Goal: Task Accomplishment & Management: Use online tool/utility

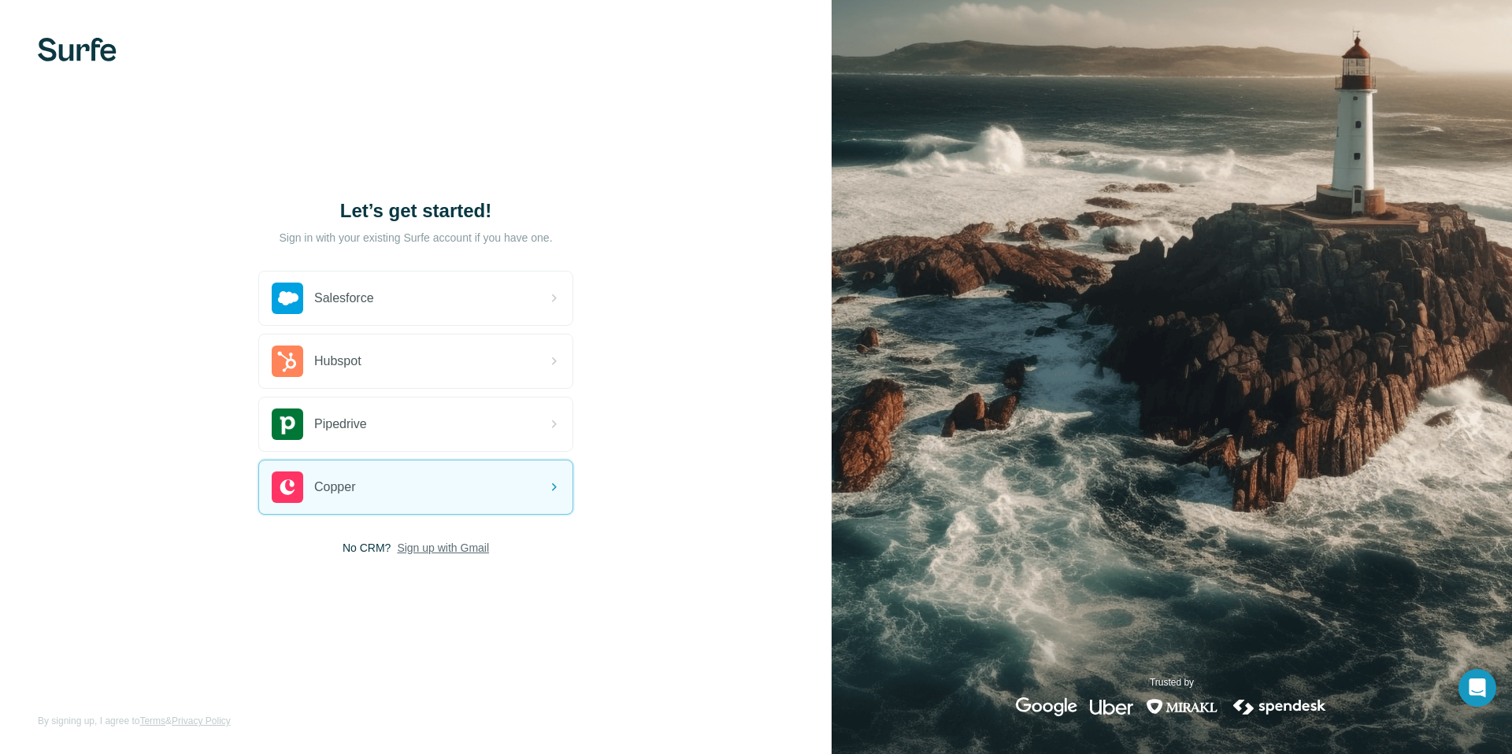
click at [435, 548] on span "Sign up with Gmail" at bounding box center [443, 548] width 92 height 16
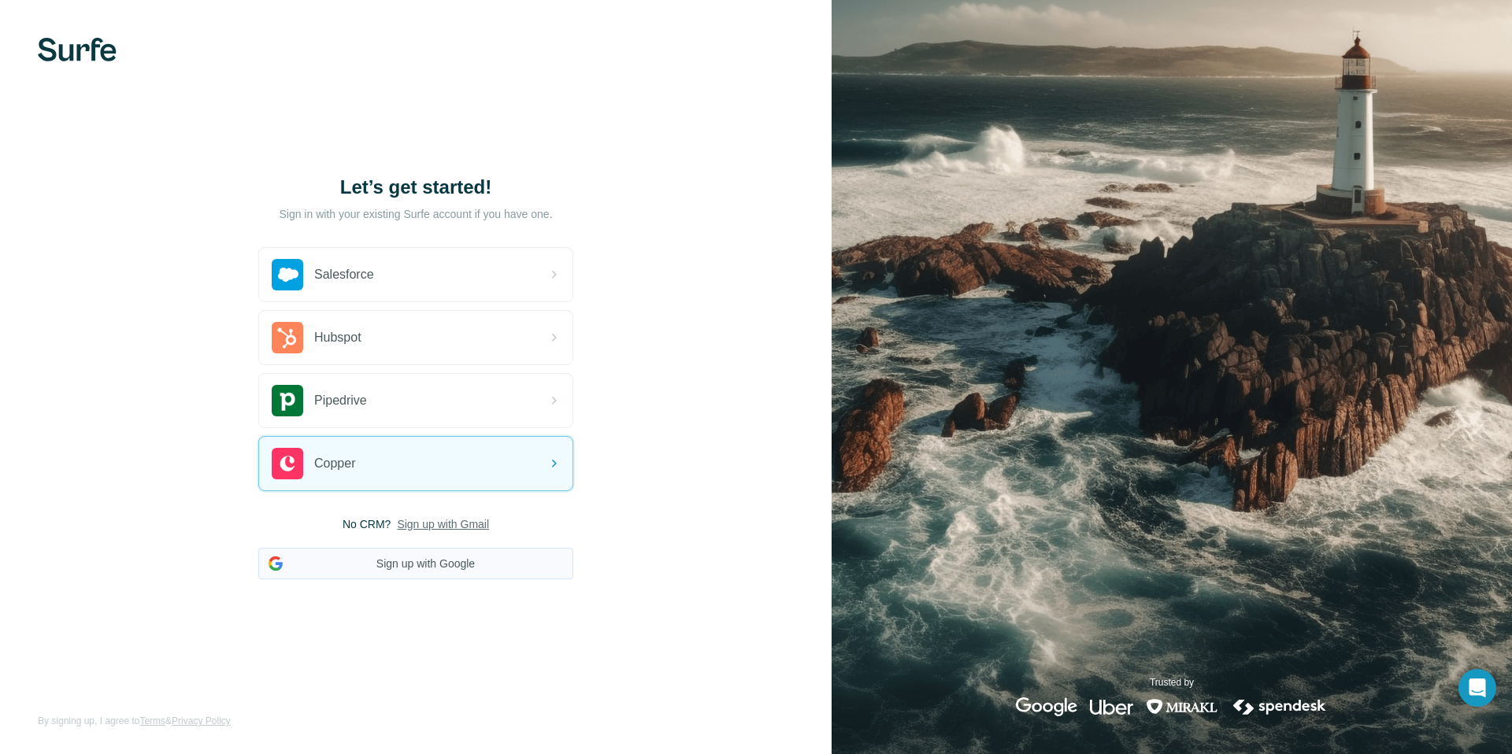
click at [430, 554] on button "Sign up with Google" at bounding box center [415, 563] width 315 height 31
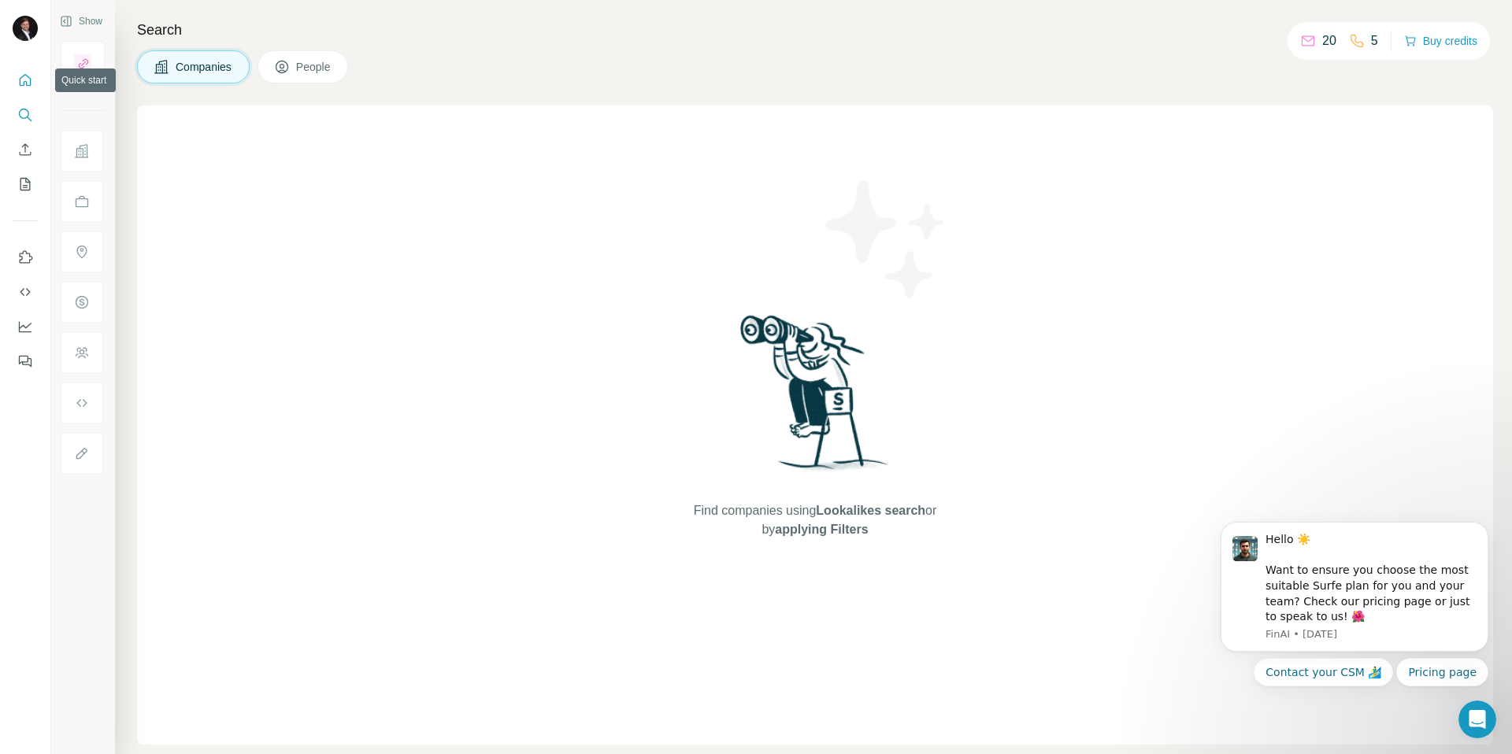
click at [20, 79] on icon "Quick start" at bounding box center [26, 80] width 12 height 12
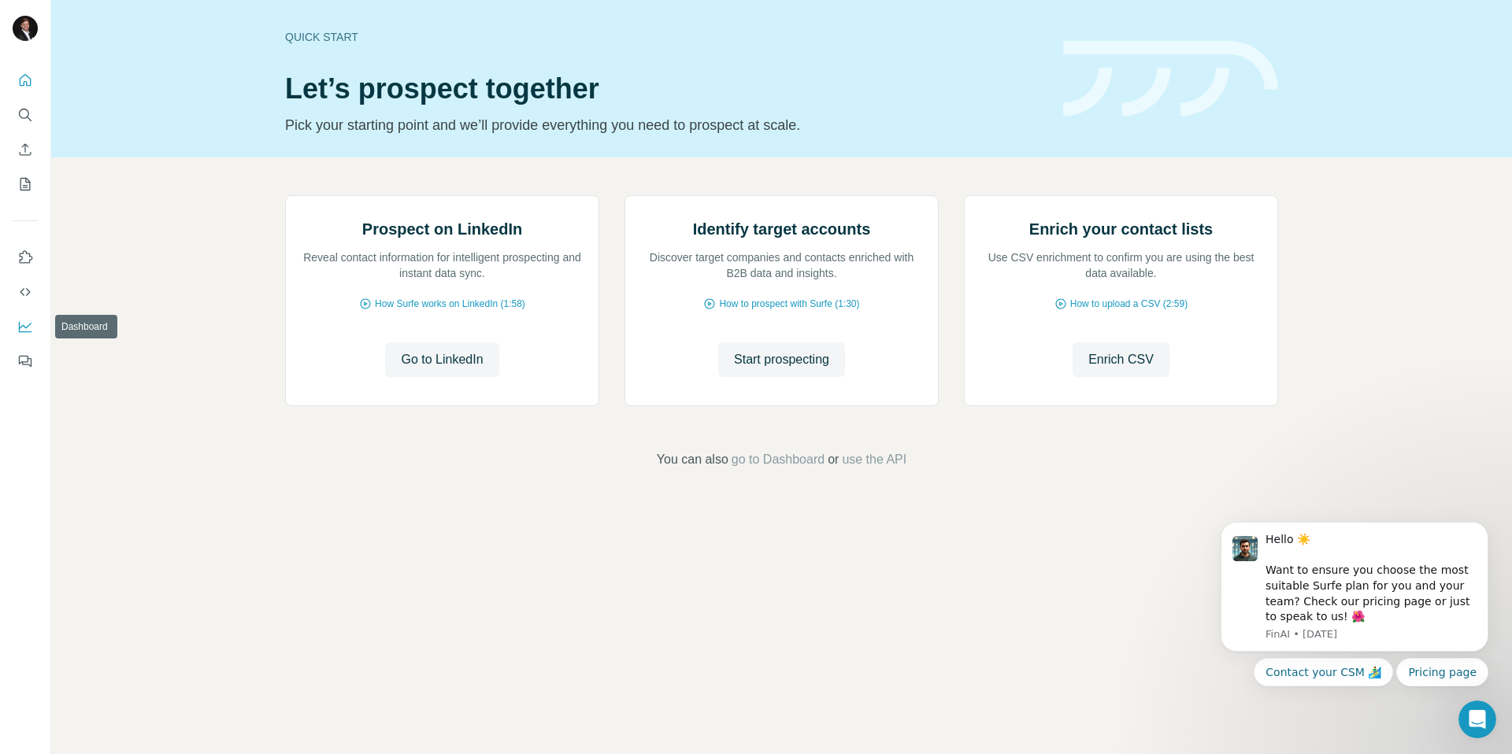
click at [23, 328] on icon "Dashboard" at bounding box center [25, 327] width 16 height 16
